Goal: Find specific page/section: Find specific page/section

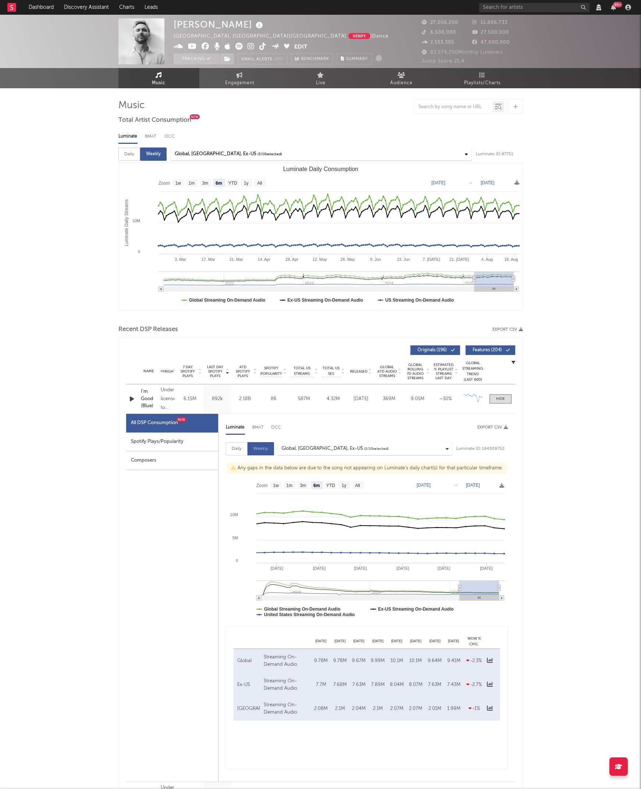
select select "6m"
select select "View all"
click at [513, 361] on icon "button" at bounding box center [514, 363] width 4 height 4
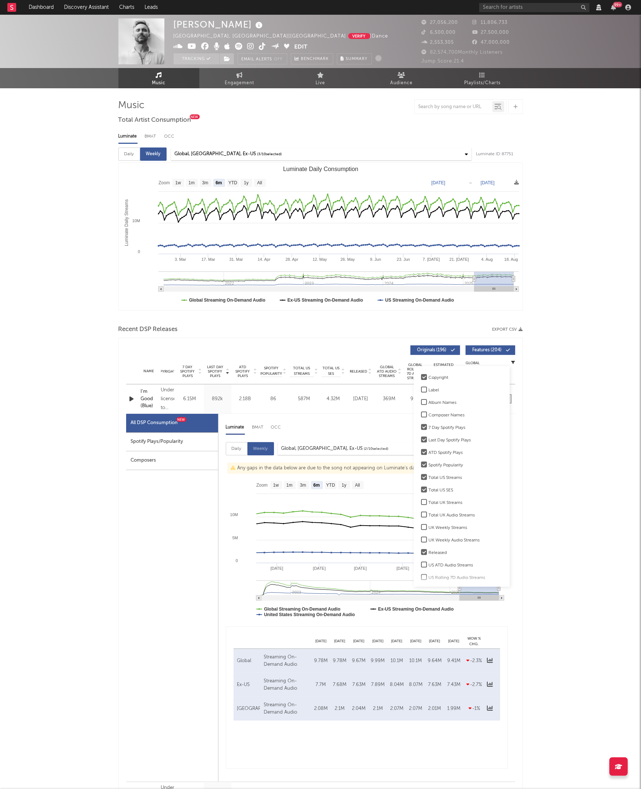
click at [436, 391] on div "Label" at bounding box center [466, 390] width 74 height 9
click at [421, 391] on input "Label" at bounding box center [421, 390] width 0 height 9
click at [436, 391] on div "Label" at bounding box center [466, 390] width 74 height 9
click at [421, 391] on input "Label" at bounding box center [421, 390] width 0 height 9
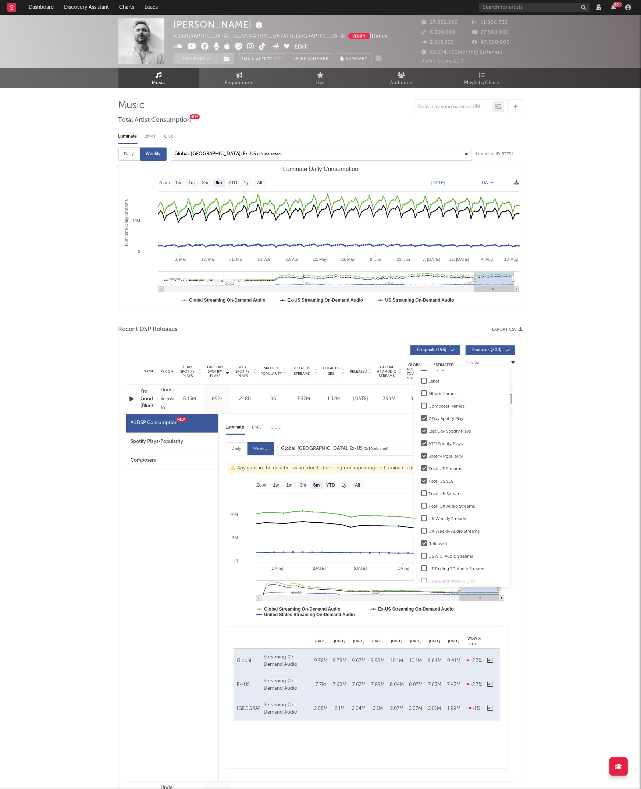
click at [436, 492] on div "Total UK Streams" at bounding box center [466, 494] width 74 height 9
click at [421, 492] on input "Total UK Streams" at bounding box center [421, 494] width 0 height 9
click at [436, 492] on div "Total UK Streams" at bounding box center [466, 494] width 74 height 9
click at [421, 492] on input "Total UK Streams" at bounding box center [421, 494] width 0 height 9
click at [436, 492] on div "Total UK Streams" at bounding box center [466, 494] width 74 height 9
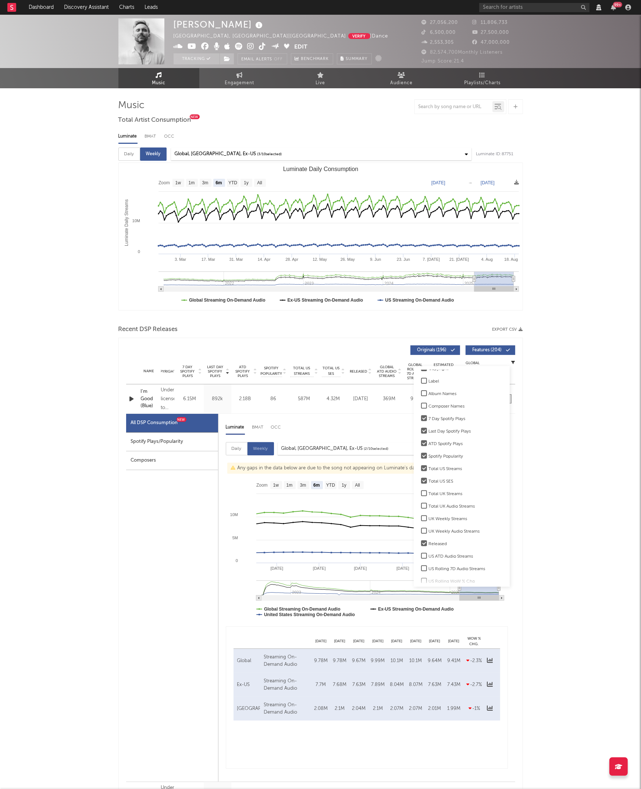
click at [421, 492] on input "Total UK Streams" at bounding box center [421, 494] width 0 height 9
click at [436, 492] on div "Total UK Streams" at bounding box center [466, 494] width 74 height 9
click at [421, 492] on input "Total UK Streams" at bounding box center [421, 494] width 0 height 9
